Goal: Information Seeking & Learning: Learn about a topic

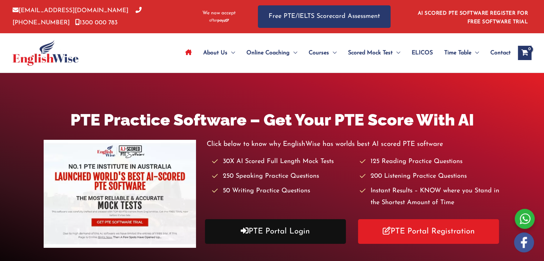
click at [252, 235] on link "PTE Portal Login" at bounding box center [275, 231] width 141 height 25
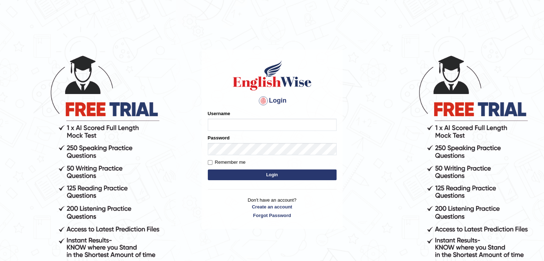
type input "ramsaran15"
click at [272, 176] on button "Login" at bounding box center [272, 174] width 129 height 11
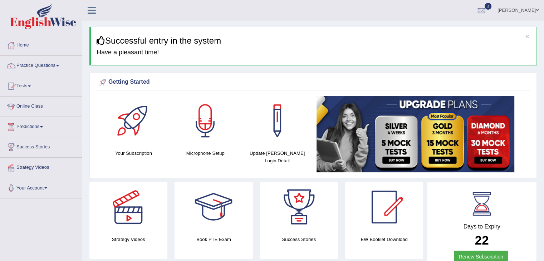
click at [55, 72] on link "Practice Questions" at bounding box center [41, 65] width 82 height 18
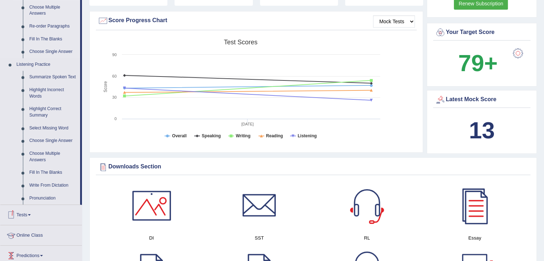
scroll to position [232, 0]
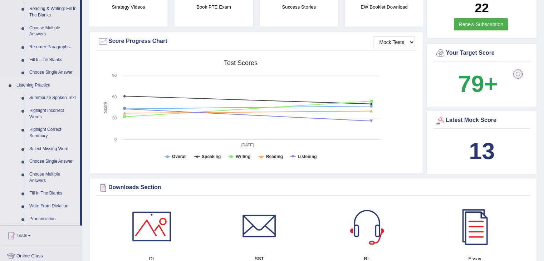
click at [47, 207] on link "Write From Dictation" at bounding box center [53, 206] width 54 height 13
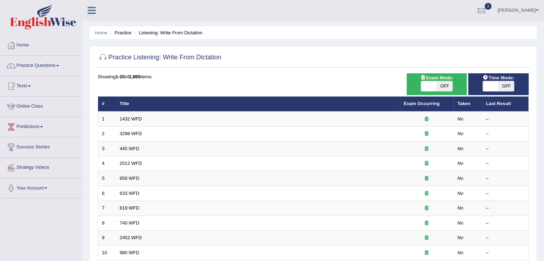
click at [138, 118] on link "1432 WFD" at bounding box center [131, 118] width 22 height 5
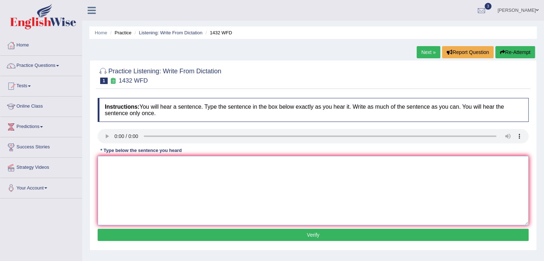
click at [109, 162] on textarea at bounding box center [313, 190] width 431 height 69
click at [117, 161] on textarea at bounding box center [313, 190] width 431 height 69
click at [157, 163] on textarea "more physical acitivity is beneficial for your health" at bounding box center [313, 190] width 431 height 69
click at [228, 163] on textarea "more physical acitivity is will beneficial for your health" at bounding box center [313, 190] width 431 height 69
type textarea "more physical acitivity is will beneficial for your health"
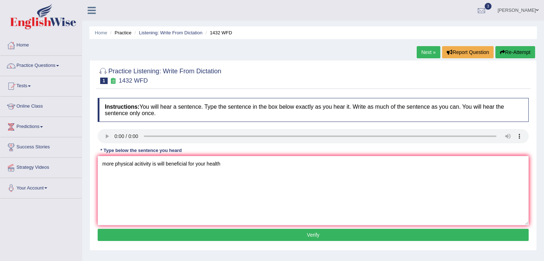
click at [319, 234] on button "Verify" at bounding box center [313, 235] width 431 height 12
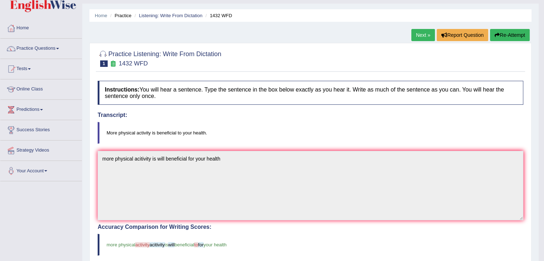
scroll to position [16, 0]
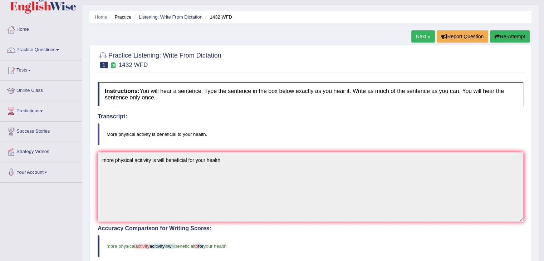
click at [420, 34] on link "Next »" at bounding box center [423, 36] width 24 height 12
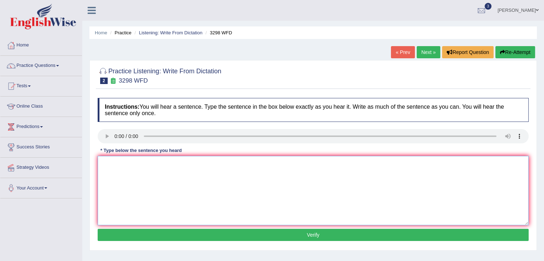
click at [124, 171] on textarea at bounding box center [313, 190] width 431 height 69
click at [116, 161] on textarea at bounding box center [313, 190] width 431 height 69
click at [112, 164] on textarea at bounding box center [313, 190] width 431 height 69
type textarea "h"
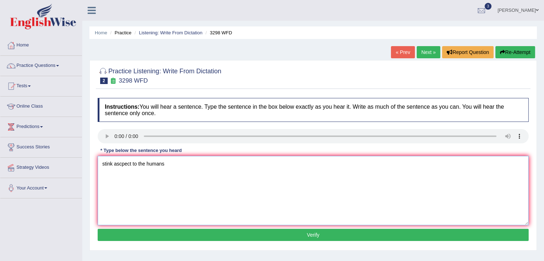
click at [101, 163] on textarea "stink ascpect to the humans" at bounding box center [313, 190] width 431 height 69
click at [166, 164] on textarea "animal behaviour is stink ascpect to the humans" at bounding box center [313, 190] width 431 height 69
click at [226, 165] on textarea "animal behaviour is stink aspect to the humans" at bounding box center [313, 190] width 431 height 69
type textarea "animal behaviour is stink aspect to the humans"
click at [246, 235] on button "Verify" at bounding box center [313, 235] width 431 height 12
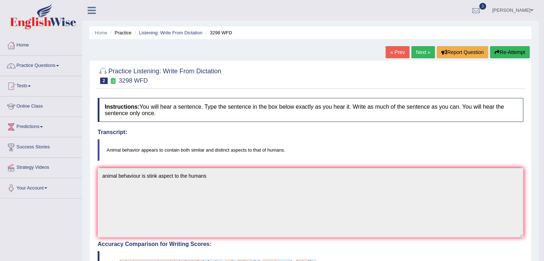
click at [415, 54] on link "Next »" at bounding box center [423, 52] width 24 height 12
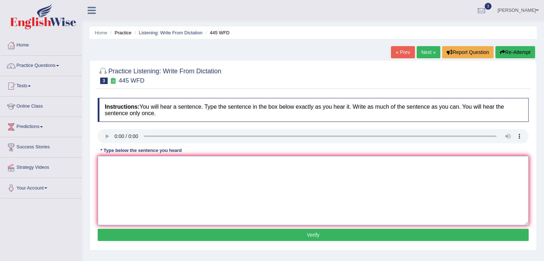
click at [122, 168] on textarea at bounding box center [313, 190] width 431 height 69
click at [166, 162] on textarea "the [DEMOGRAPHIC_DATA] astronmer plane to land a spaceship" at bounding box center [313, 190] width 431 height 69
type textarea "the [DEMOGRAPHIC_DATA] astronmer plan to land a spaceship"
click at [239, 233] on button "Verify" at bounding box center [313, 235] width 431 height 12
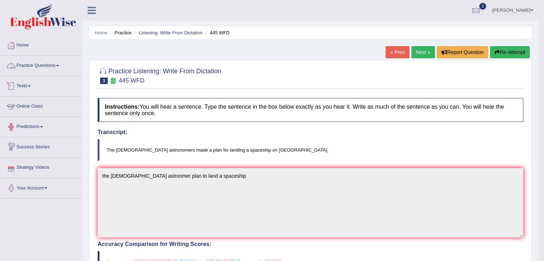
click at [49, 68] on link "Practice Questions" at bounding box center [41, 65] width 82 height 18
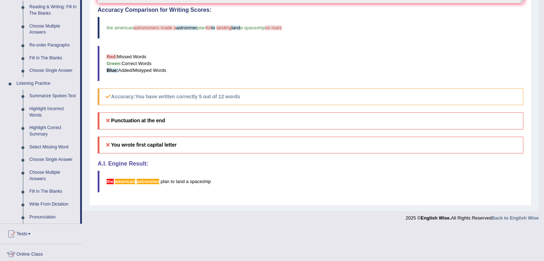
scroll to position [235, 0]
